Goal: Task Accomplishment & Management: Manage account settings

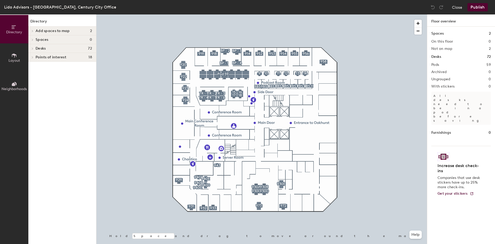
click at [479, 6] on button "Publish" at bounding box center [477, 7] width 20 height 8
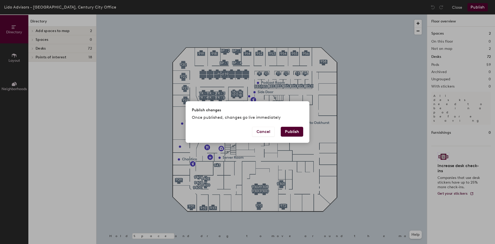
click at [283, 127] on button "Publish" at bounding box center [292, 132] width 22 height 10
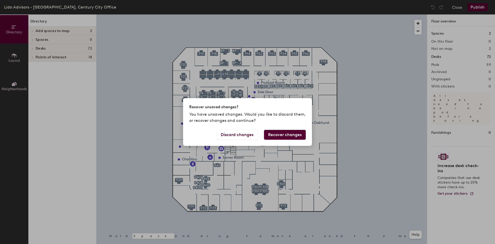
click at [294, 138] on button "Recover changes" at bounding box center [285, 135] width 42 height 10
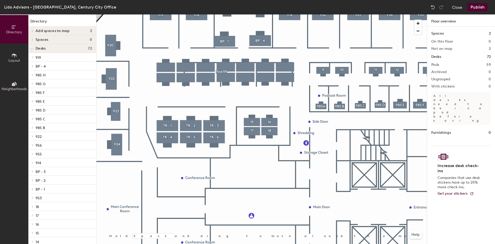
click at [483, 7] on button "Publish" at bounding box center [477, 7] width 20 height 8
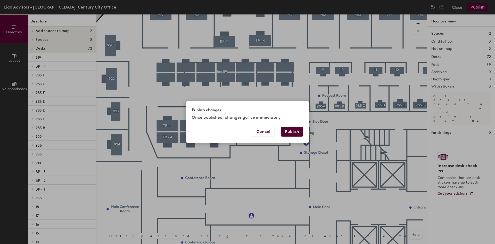
click at [292, 132] on button "Publish" at bounding box center [292, 132] width 22 height 10
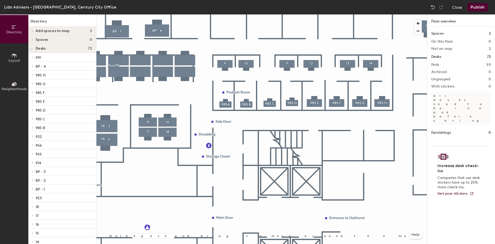
click at [481, 8] on button "Publish" at bounding box center [477, 7] width 20 height 8
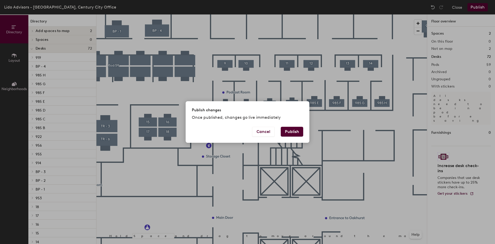
click at [290, 131] on button "Publish" at bounding box center [292, 132] width 22 height 10
